Goal: Information Seeking & Learning: Learn about a topic

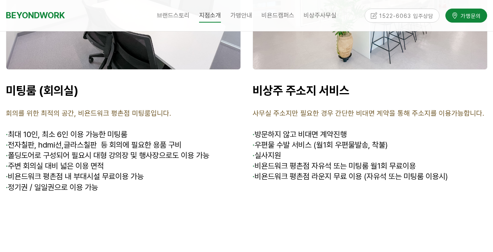
scroll to position [3122, 0]
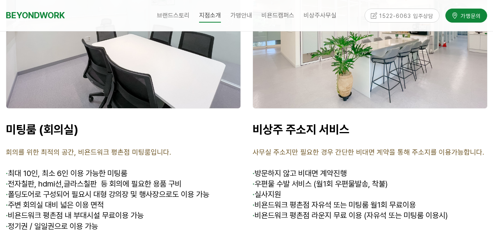
click at [339, 67] on div at bounding box center [370, 20] width 234 height 176
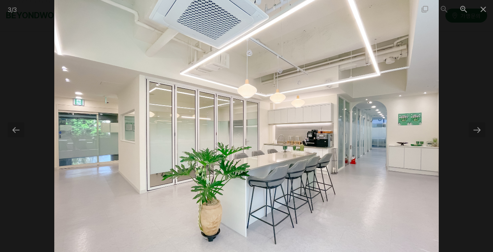
scroll to position [3356, 0]
click at [484, 11] on span at bounding box center [483, 9] width 20 height 18
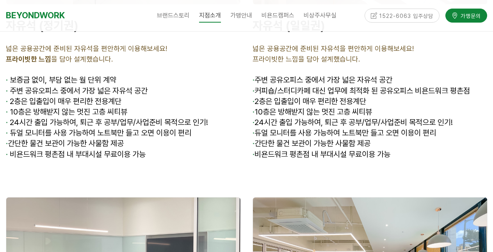
scroll to position [2848, 0]
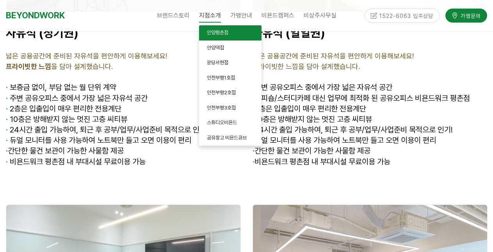
click at [227, 32] on span "안양평촌점" at bounding box center [217, 33] width 21 height 6
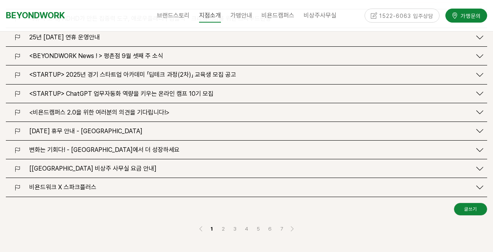
scroll to position [1054, 0]
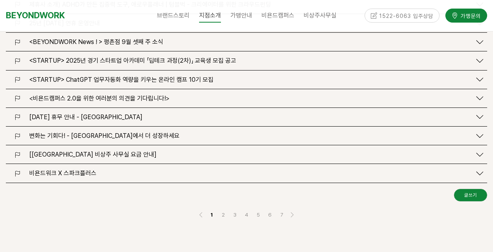
click at [105, 151] on span "[[GEOGRAPHIC_DATA] 비상주 사무실 요금 안내]" at bounding box center [92, 154] width 127 height 7
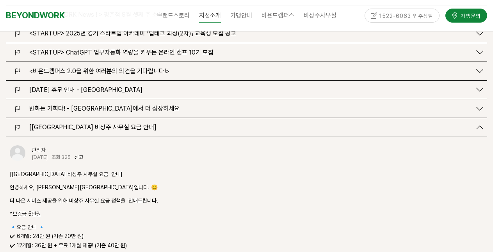
scroll to position [1132, 0]
